Goal: Check status

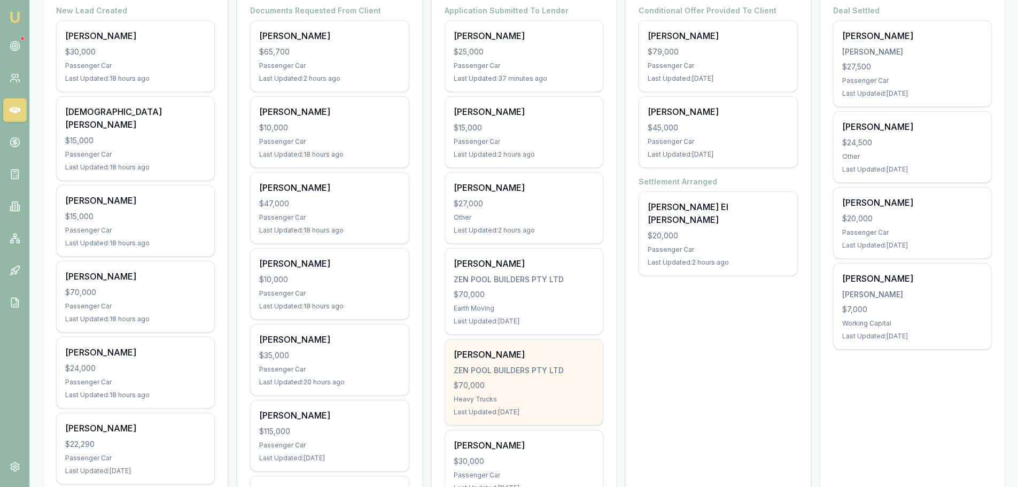
scroll to position [214, 0]
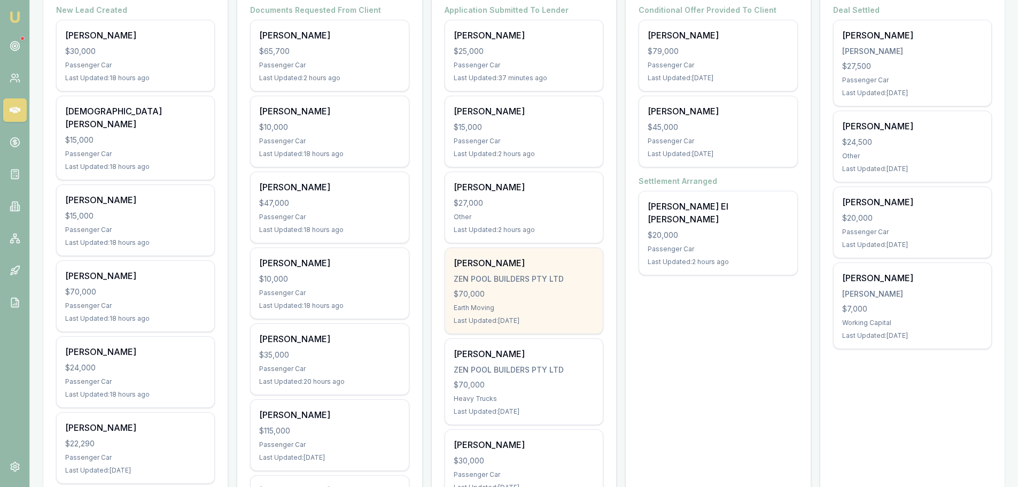
click at [505, 304] on div "Earth Moving" at bounding box center [524, 308] width 141 height 9
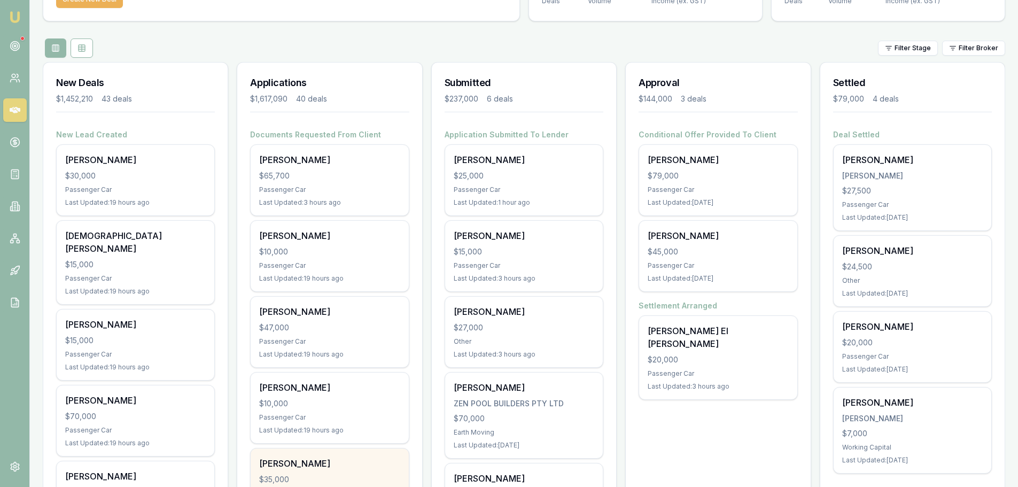
scroll to position [0, 0]
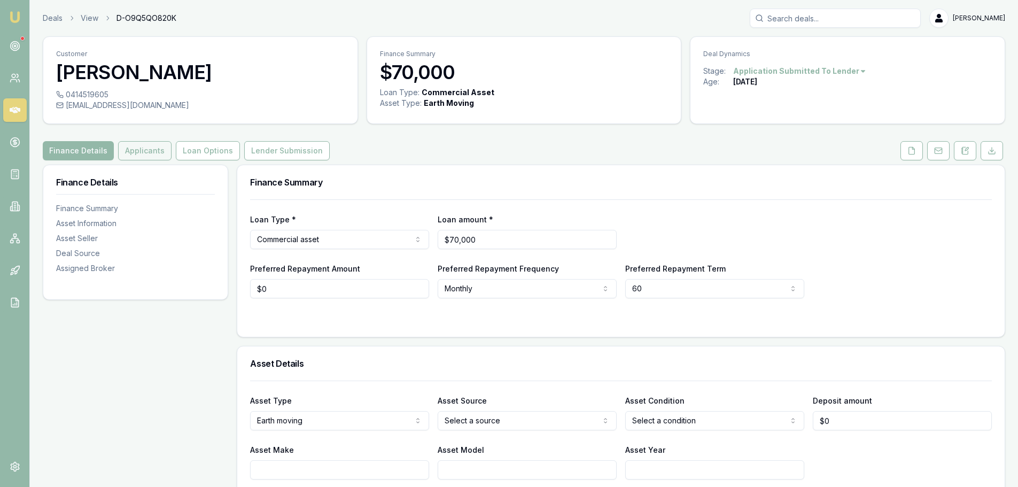
click at [135, 142] on button "Applicants" at bounding box center [144, 150] width 53 height 19
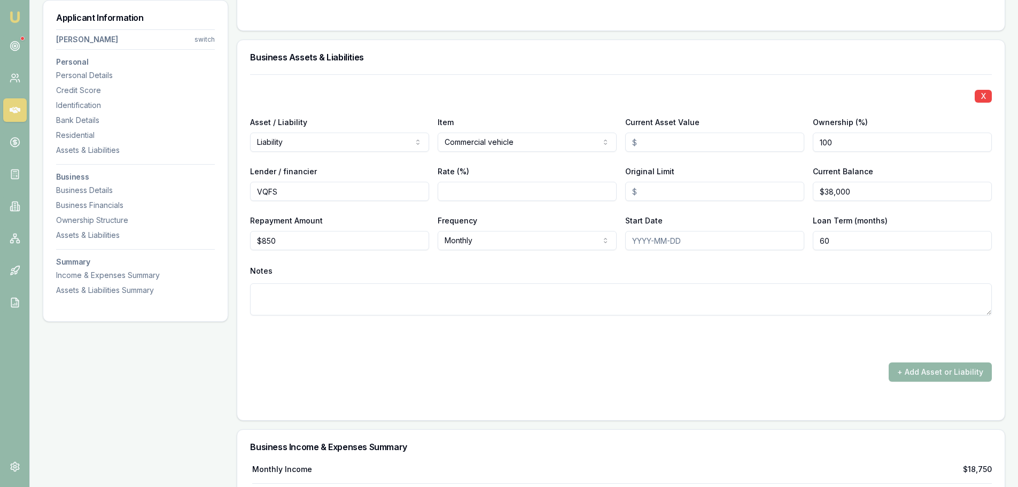
scroll to position [3367, 0]
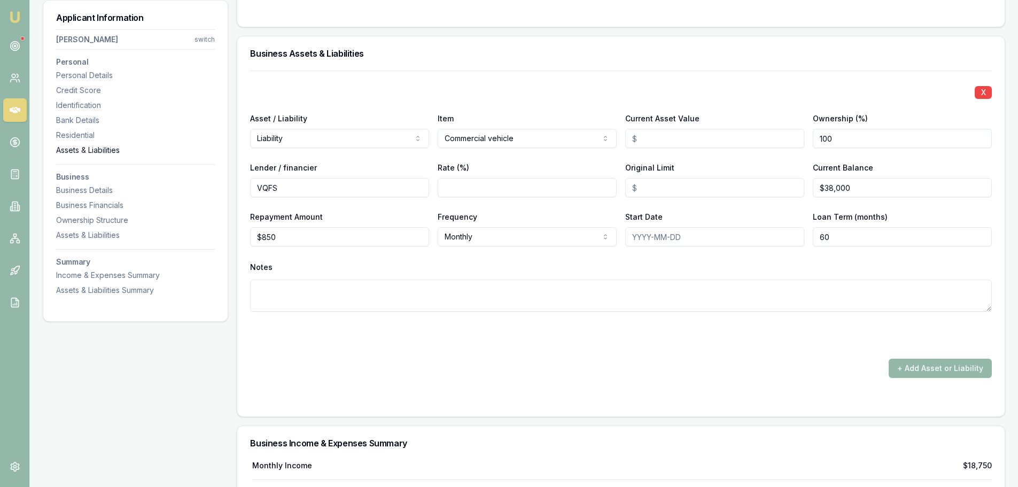
click at [91, 149] on div "Assets & Liabilities" at bounding box center [135, 150] width 159 height 11
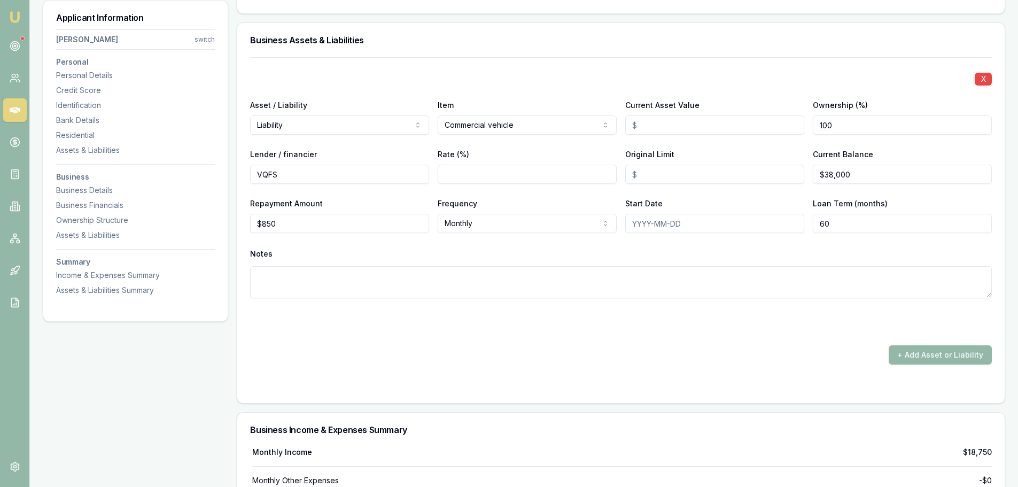
scroll to position [3301, 0]
